Goal: Information Seeking & Learning: Learn about a topic

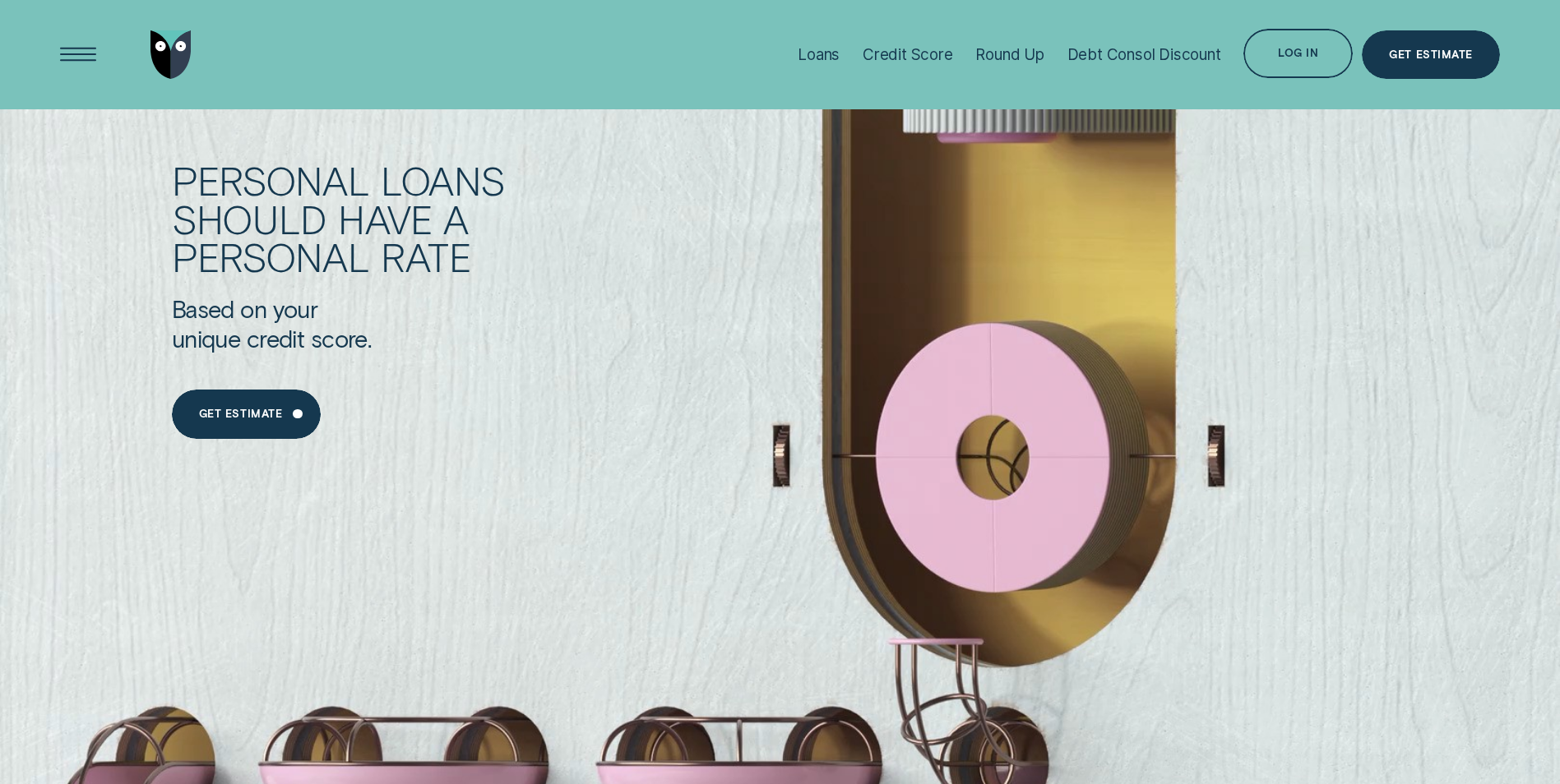
scroll to position [1400, 0]
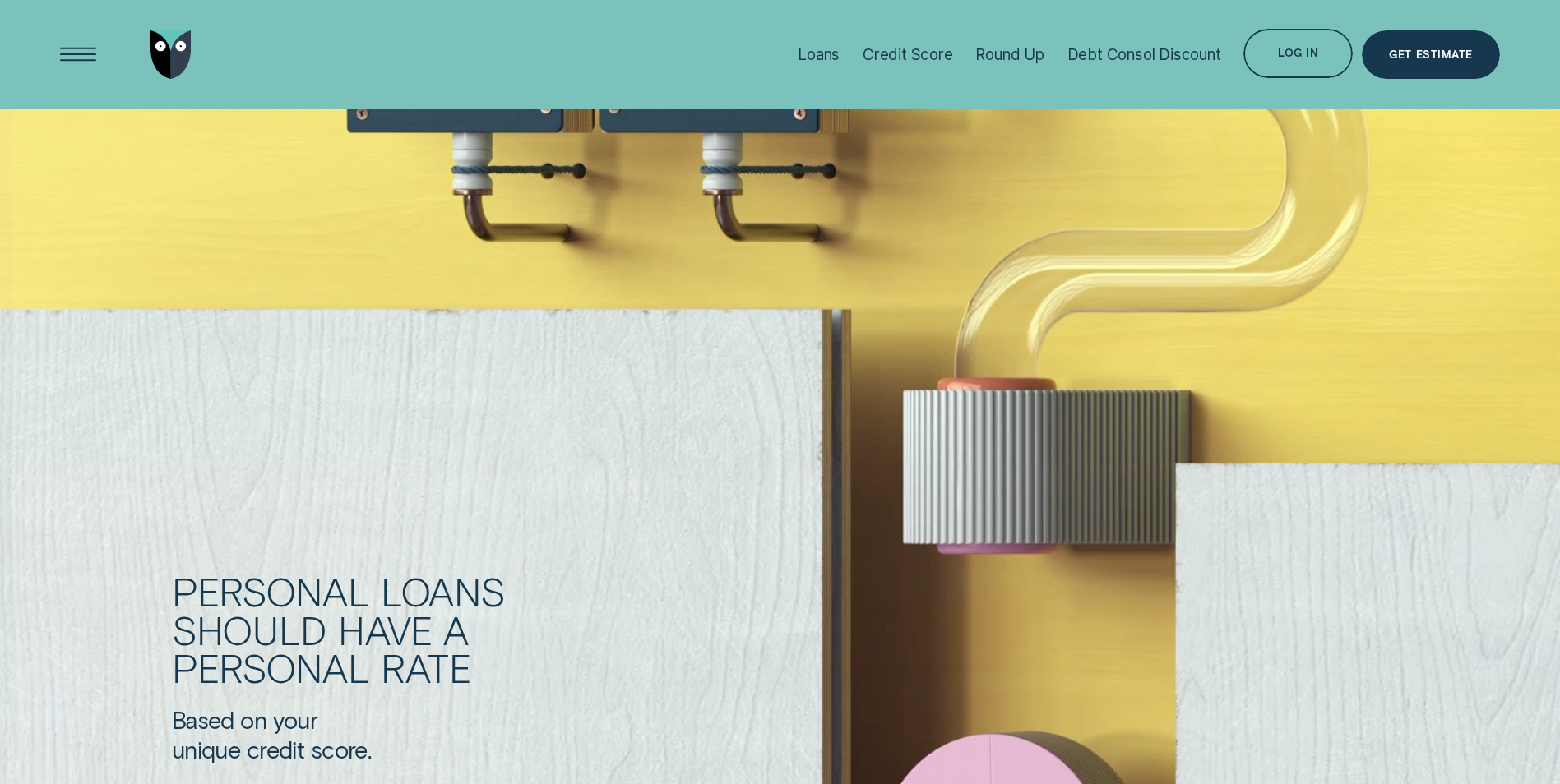
click at [177, 46] on img "Go to home page" at bounding box center [170, 55] width 41 height 49
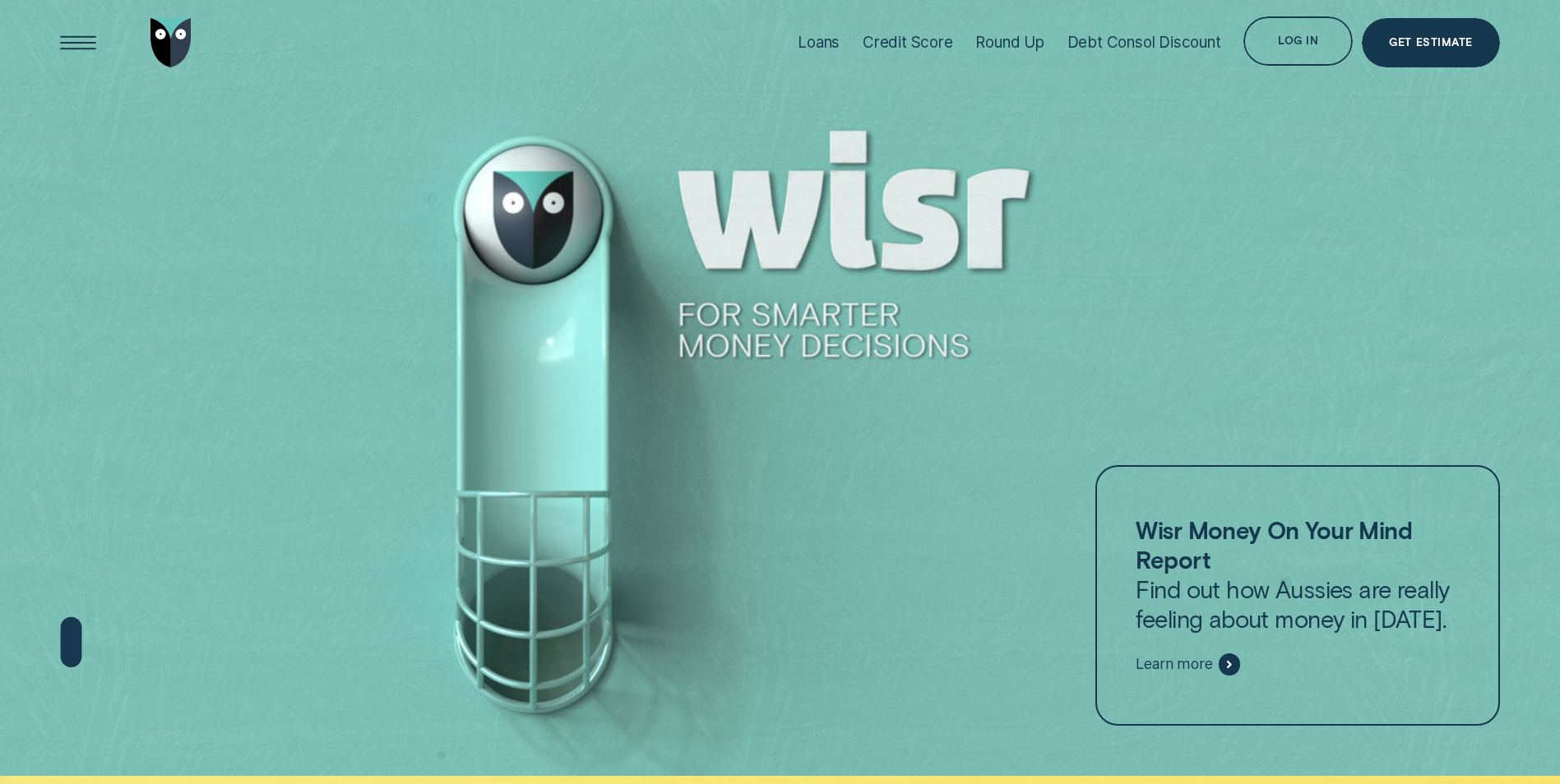
scroll to position [0, 0]
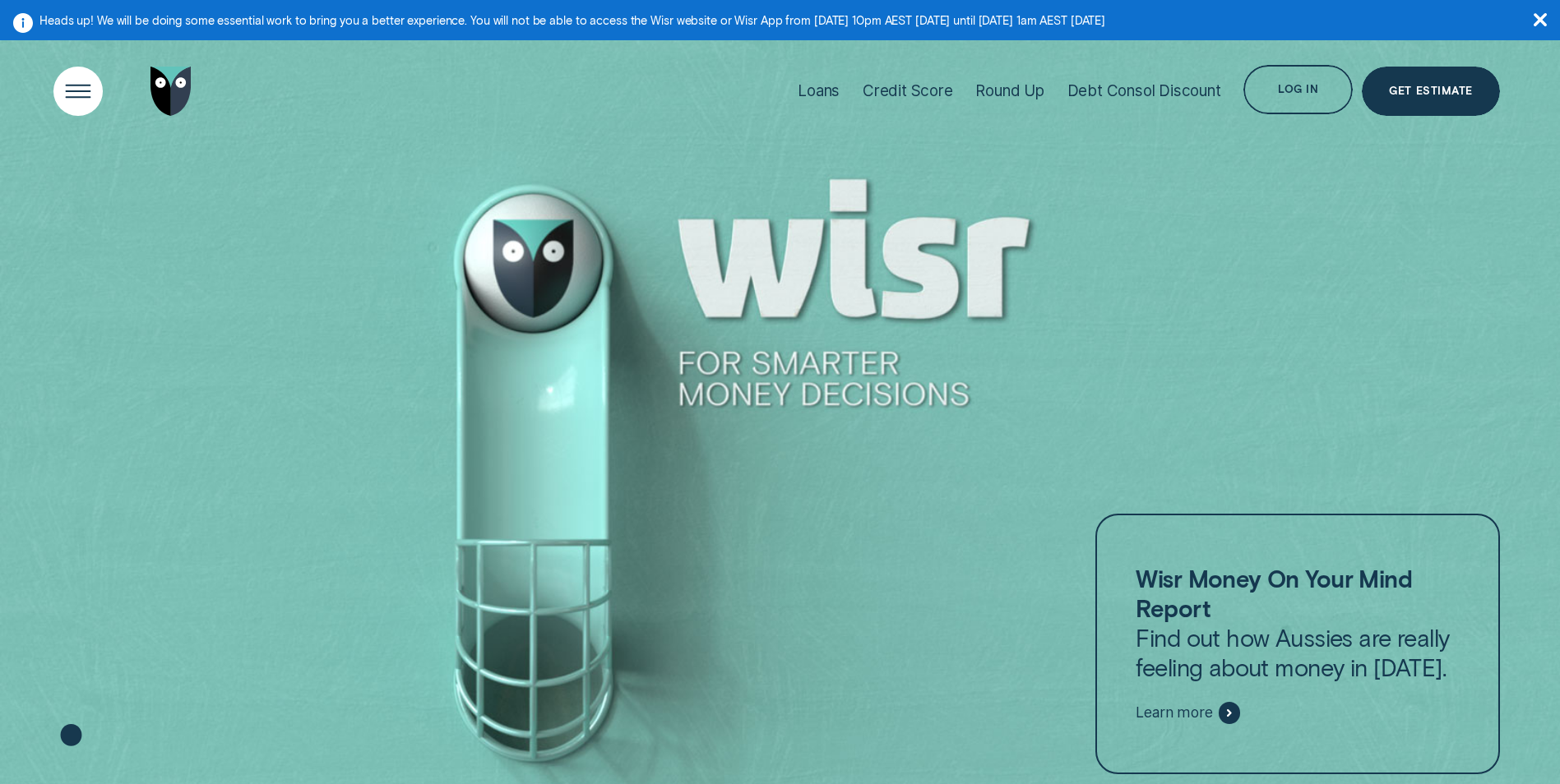
click at [70, 85] on div "Open Menu" at bounding box center [78, 90] width 69 height 69
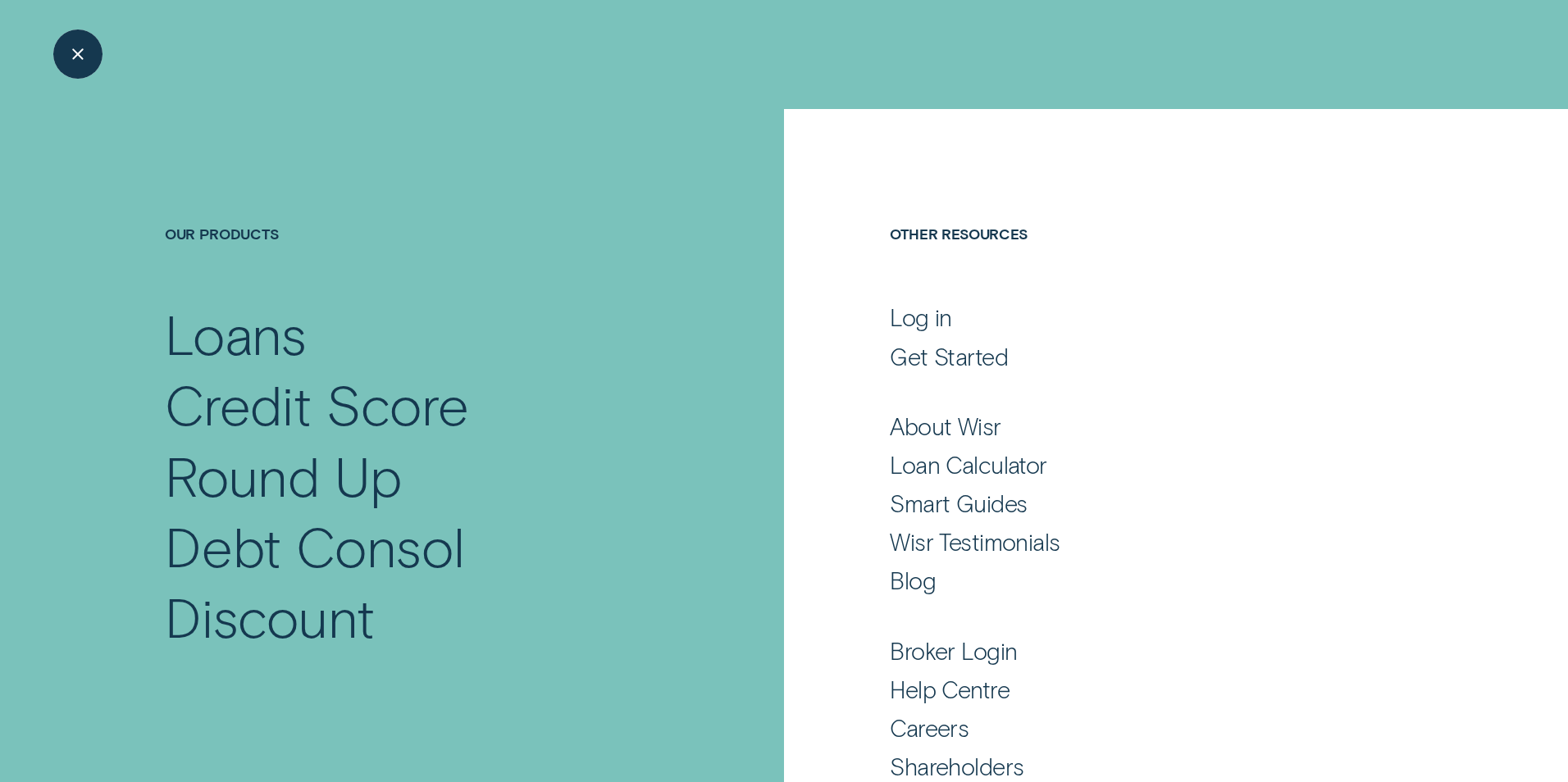
click at [77, 60] on div "Close Menu" at bounding box center [78, 53] width 69 height 69
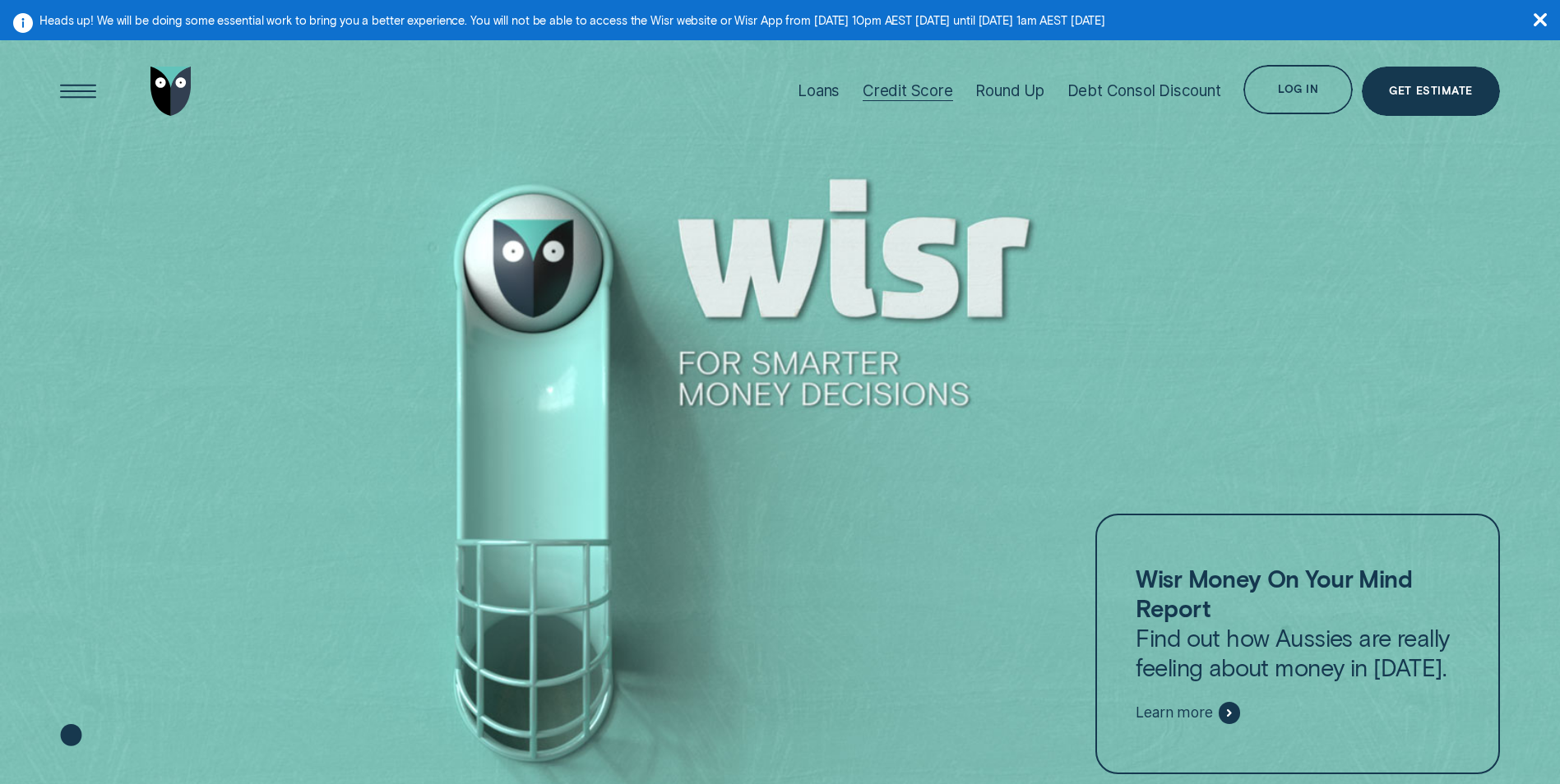
click at [870, 94] on div "Credit Score" at bounding box center [907, 91] width 90 height 19
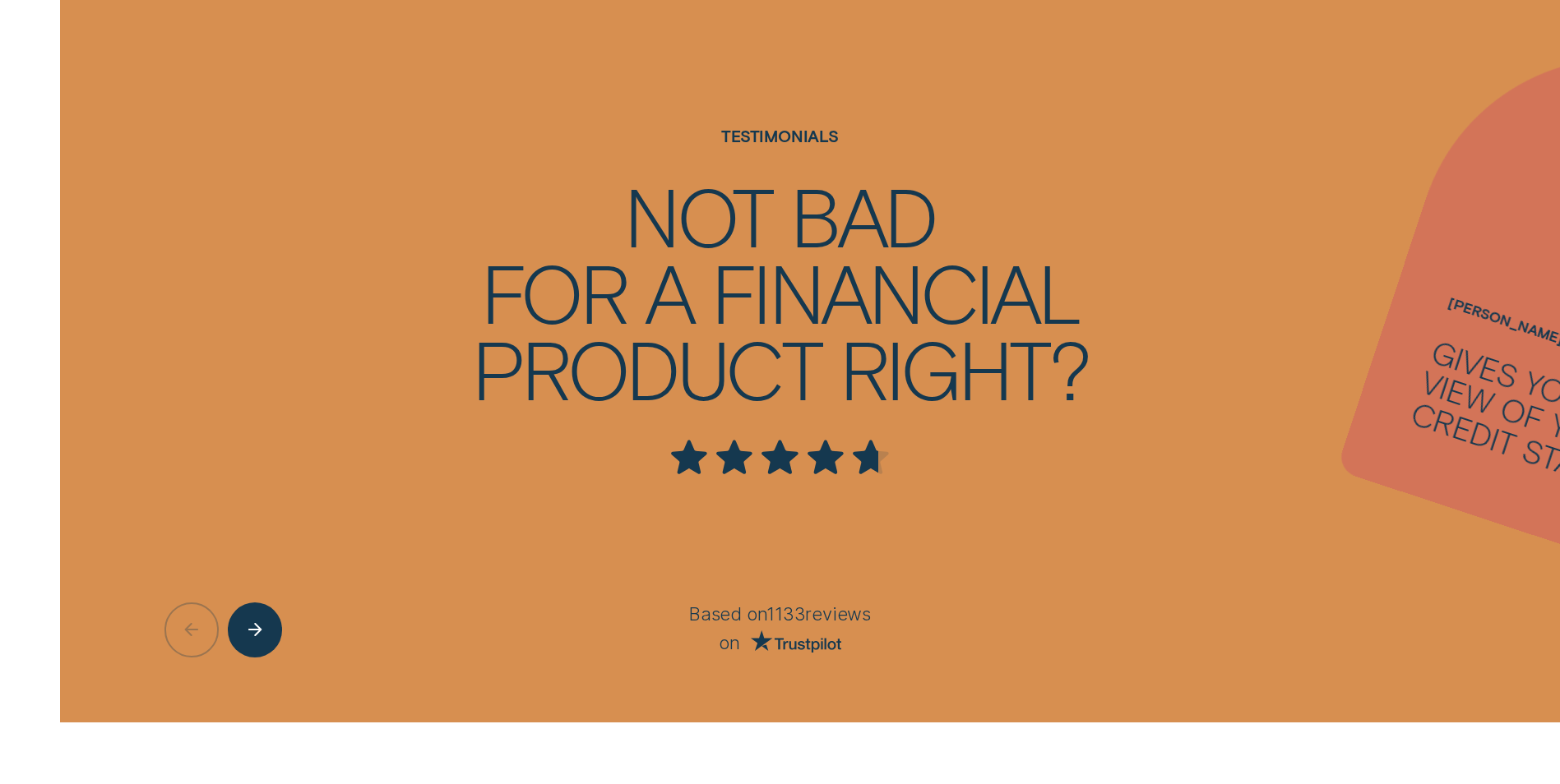
scroll to position [4686, 0]
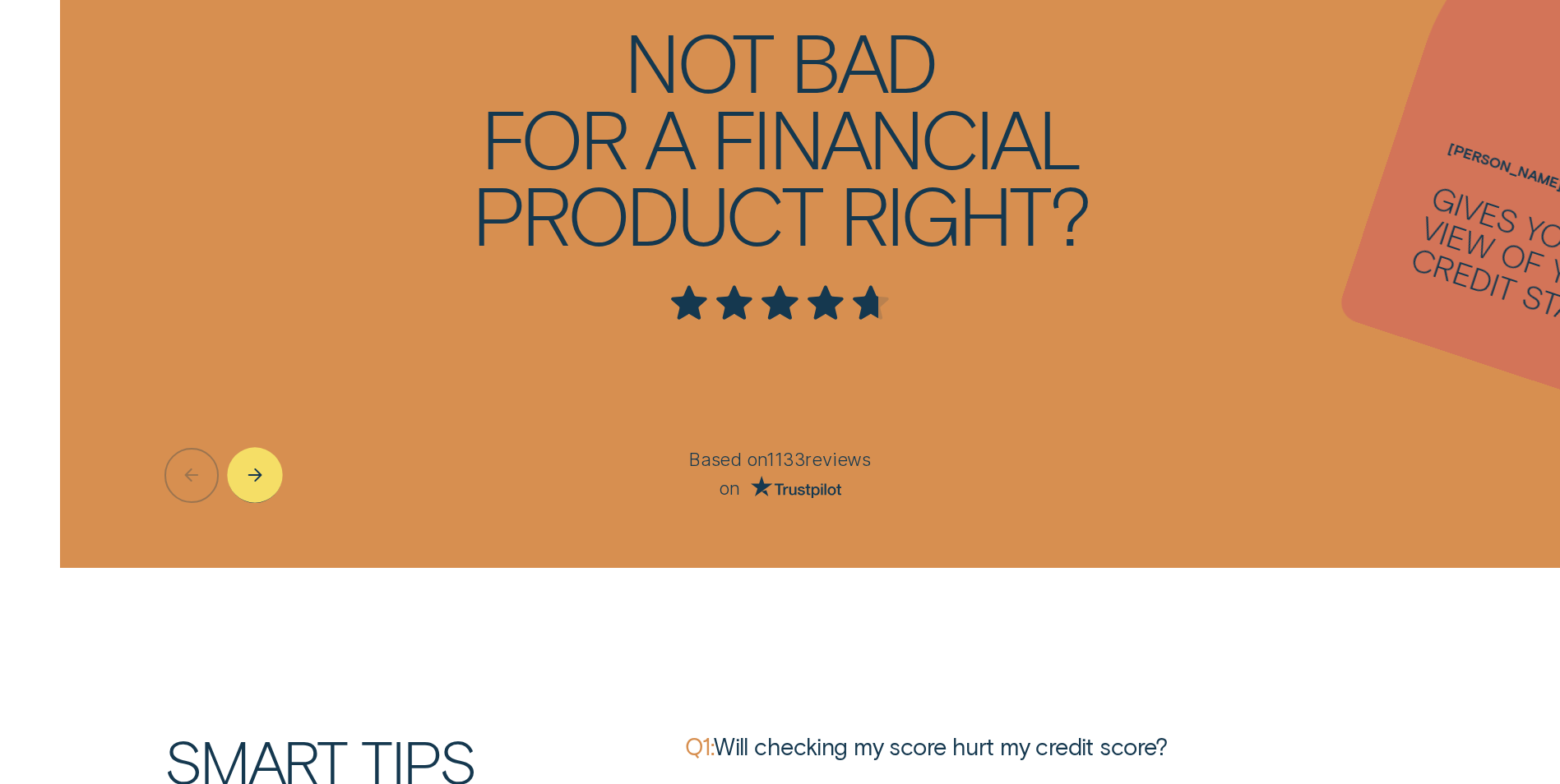
click at [264, 488] on div "Next button" at bounding box center [255, 476] width 56 height 56
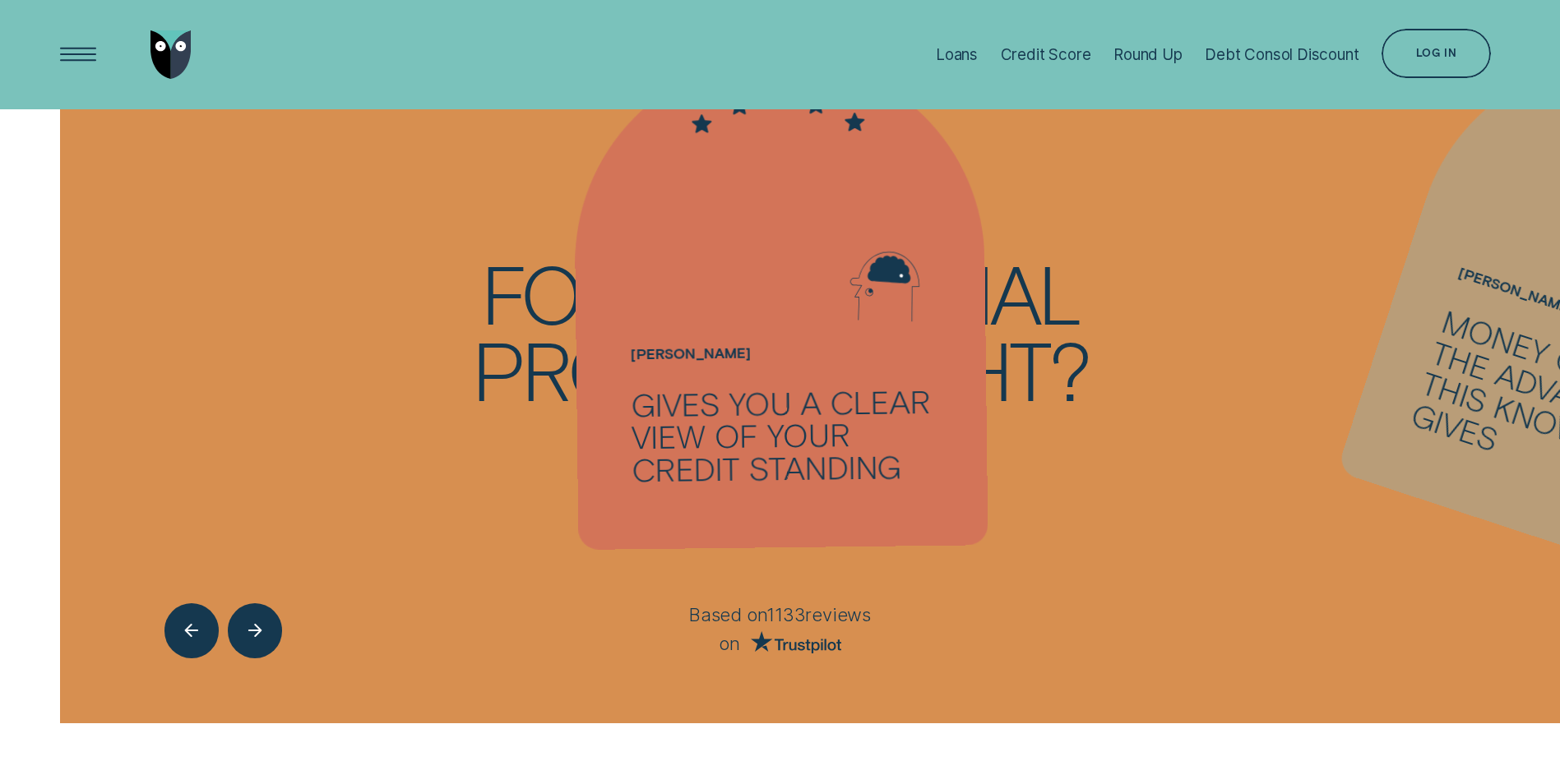
scroll to position [4521, 0]
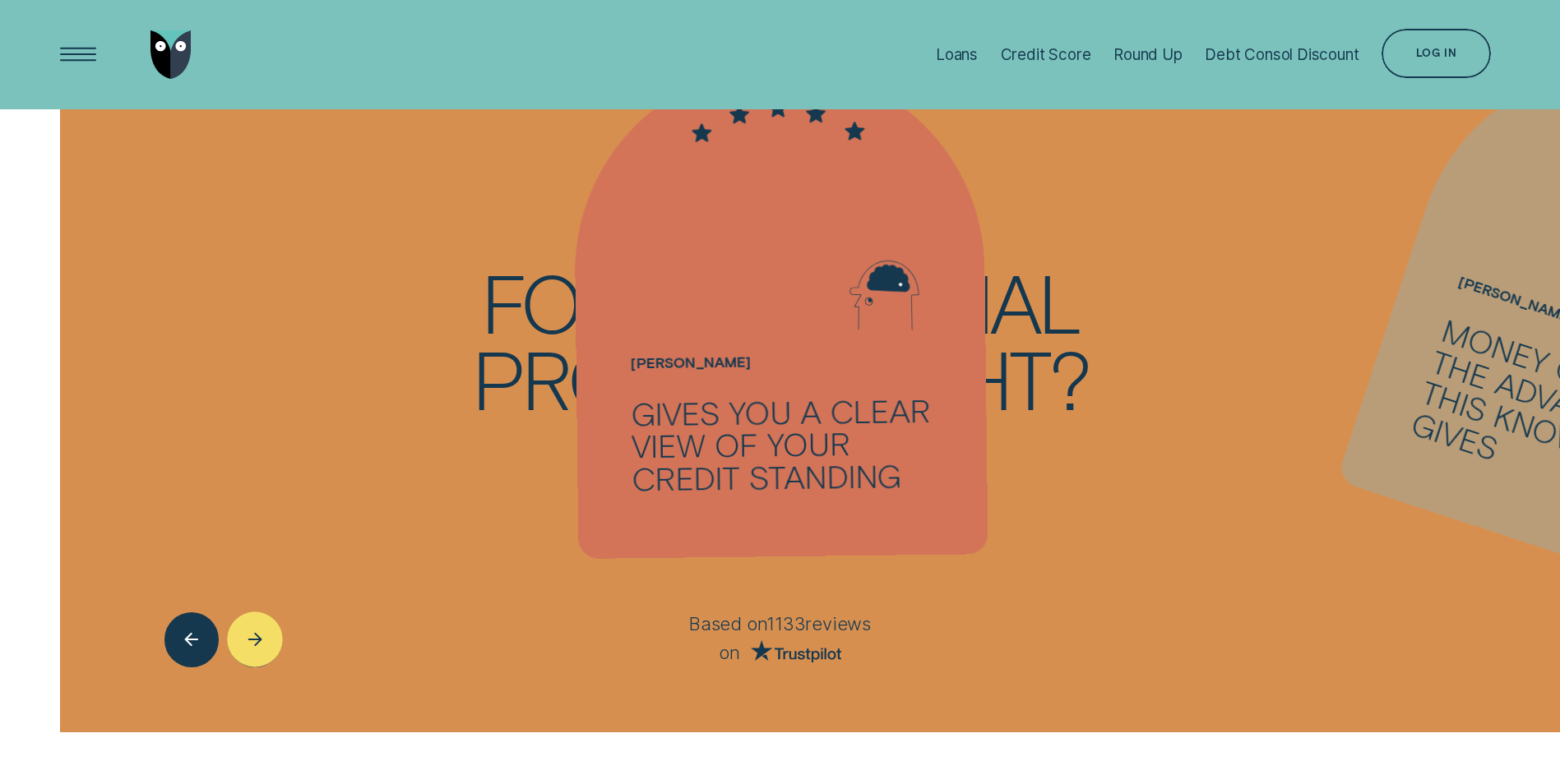
click at [263, 637] on icon "Next button" at bounding box center [255, 639] width 17 height 13
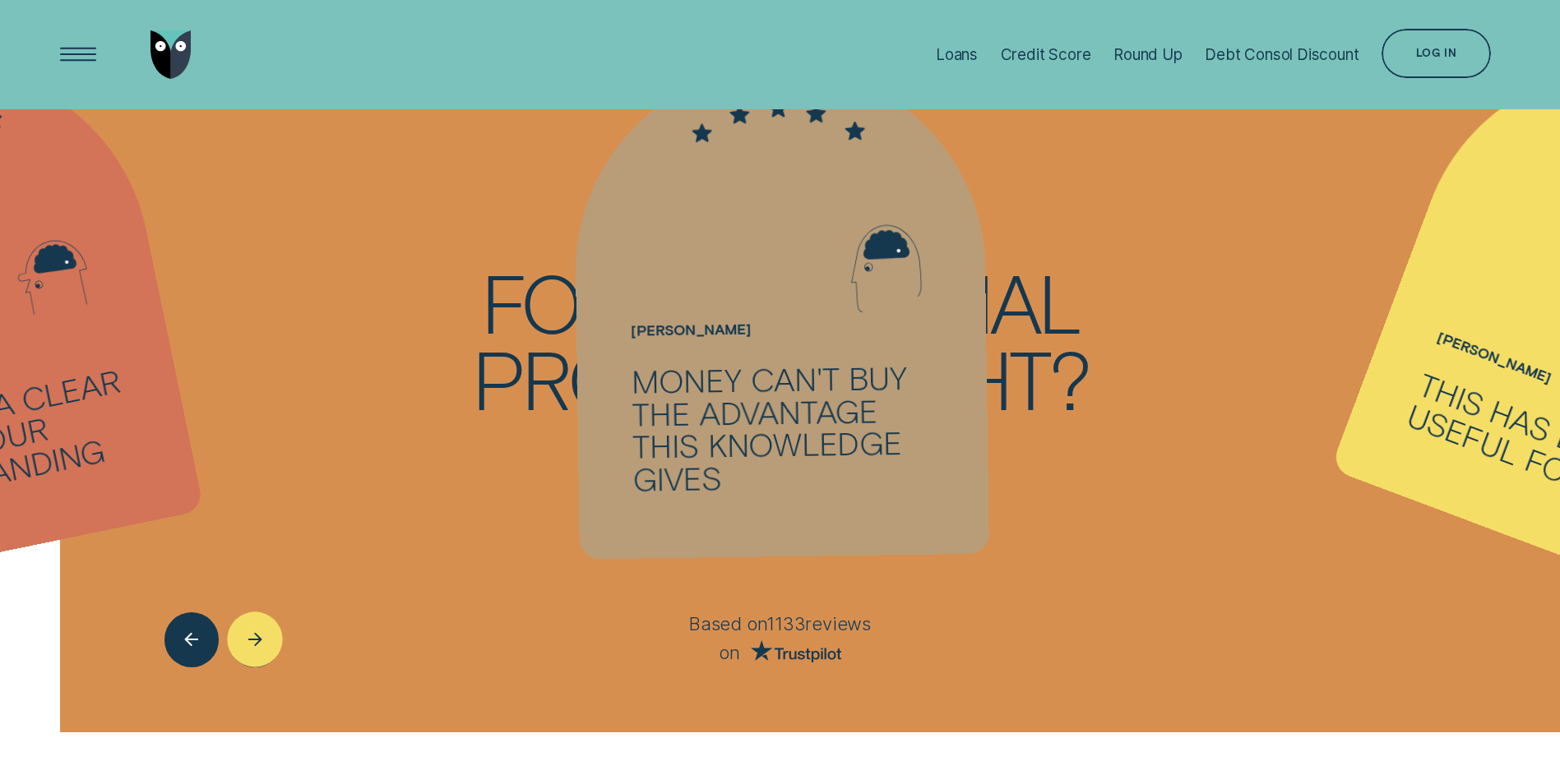
click at [263, 637] on icon "Next button" at bounding box center [255, 639] width 17 height 13
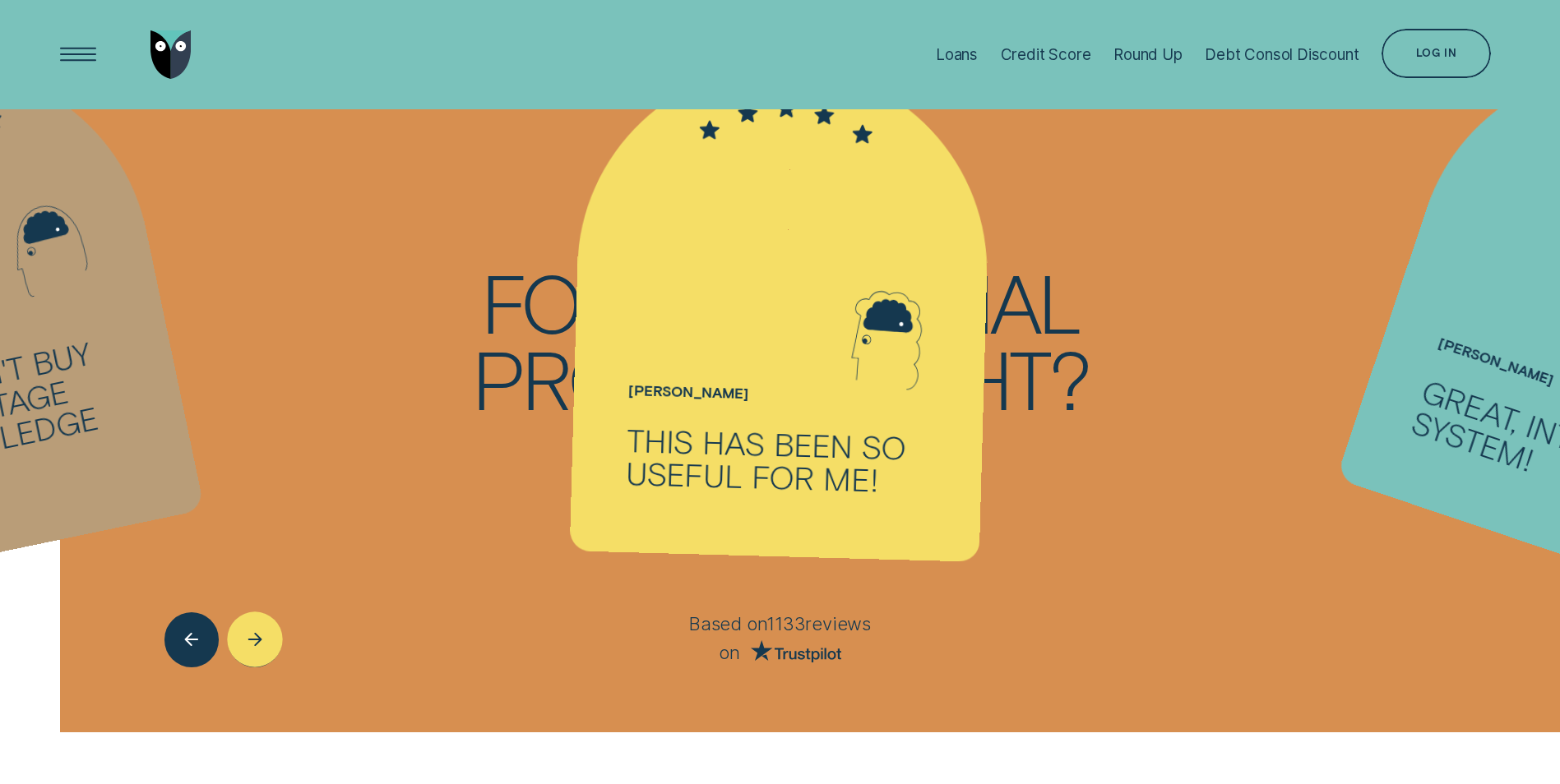
click at [262, 637] on icon "Next button" at bounding box center [255, 639] width 17 height 13
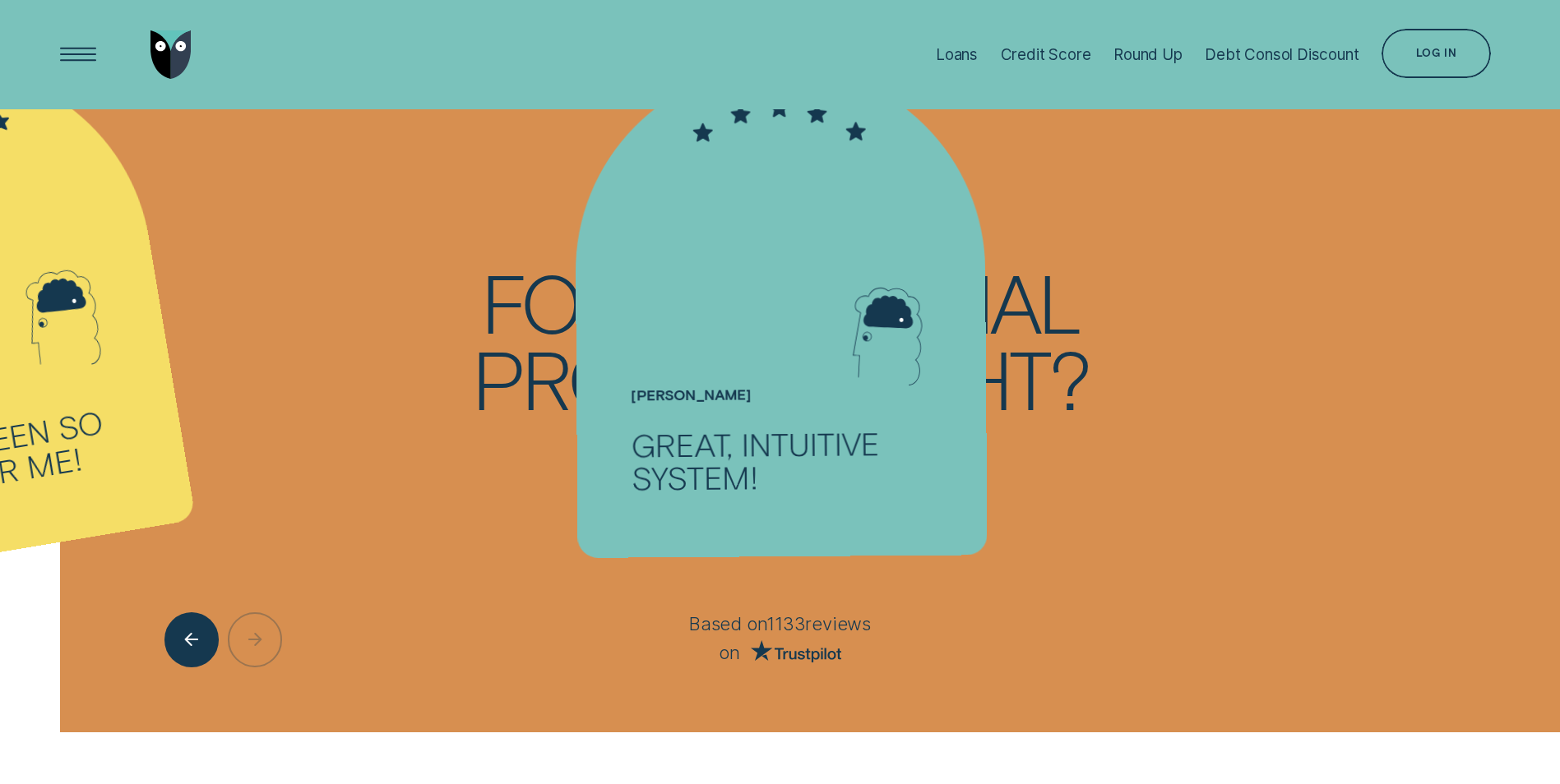
click at [262, 637] on div at bounding box center [259, 640] width 190 height 54
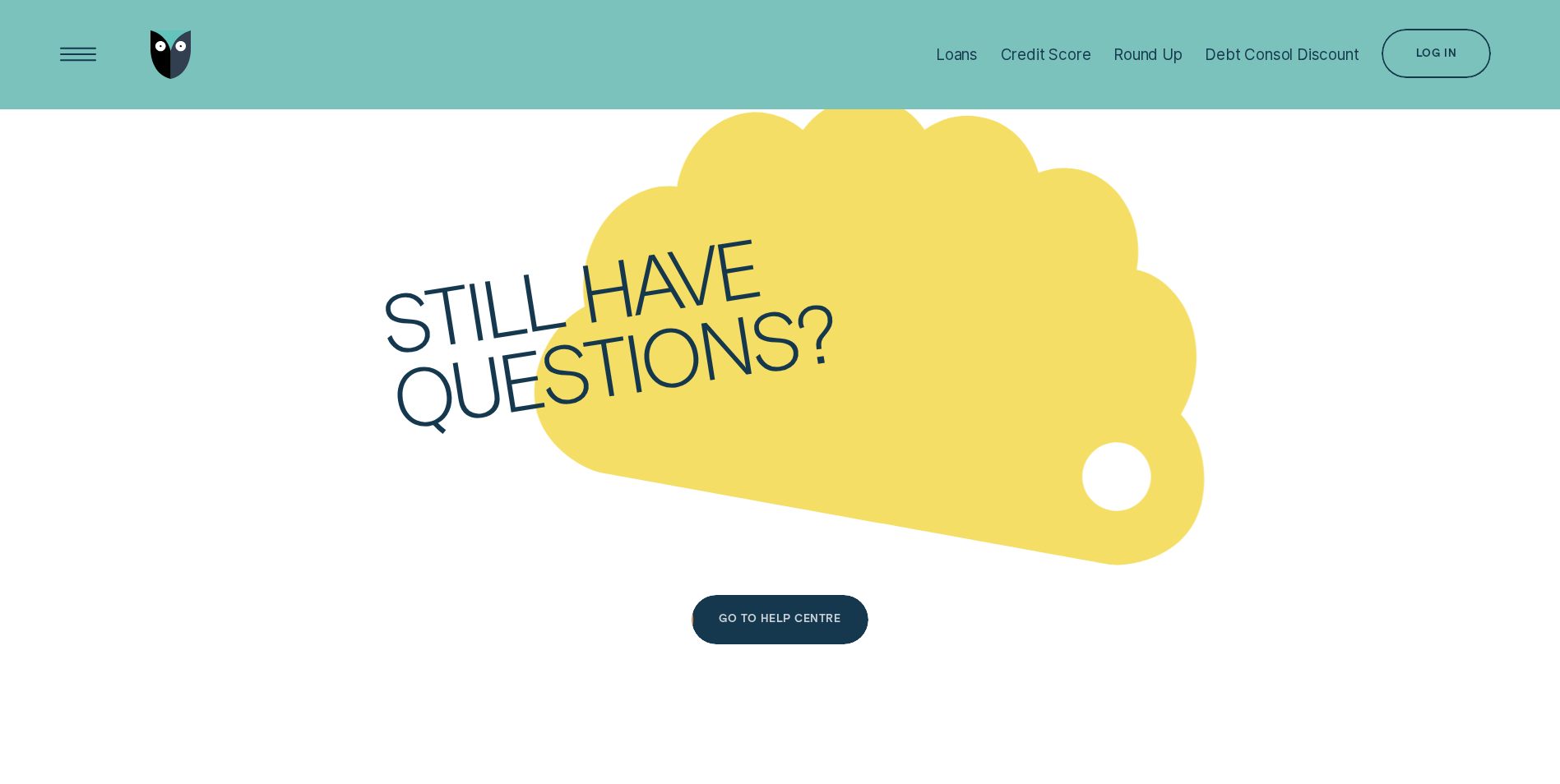
scroll to position [7480, 0]
